Goal: Check status

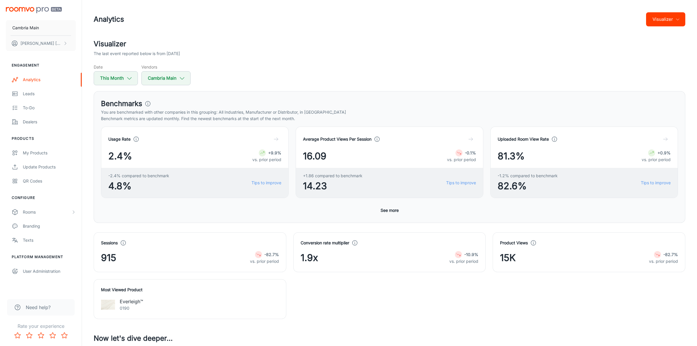
scroll to position [1435, 0]
